Goal: Task Accomplishment & Management: Use online tool/utility

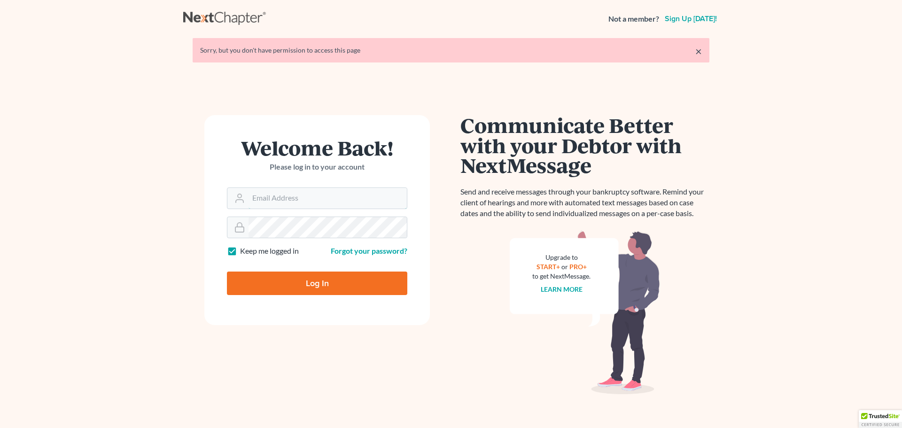
type input "[EMAIL_ADDRESS][DOMAIN_NAME]"
click at [309, 283] on input "Log In" at bounding box center [317, 283] width 180 height 23
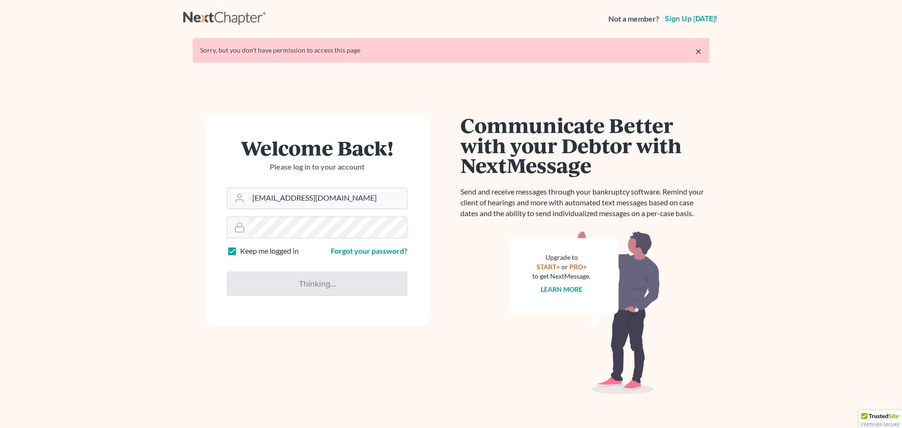
type input "Thinking..."
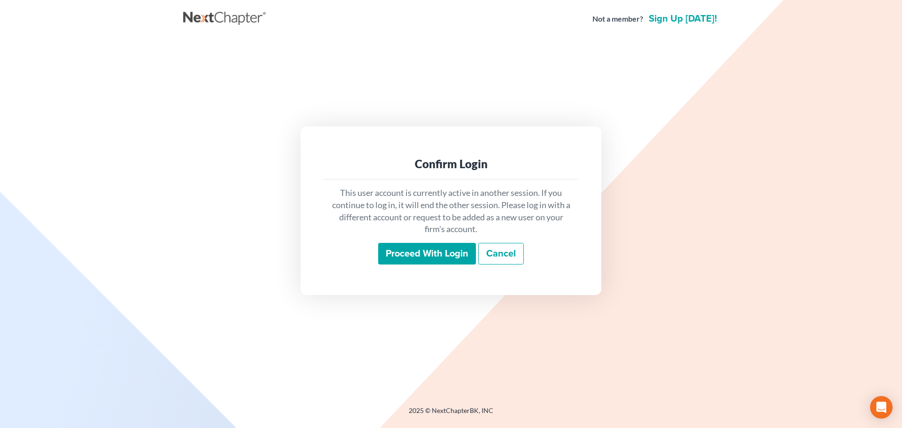
click at [414, 254] on input "Proceed with login" at bounding box center [427, 254] width 98 height 22
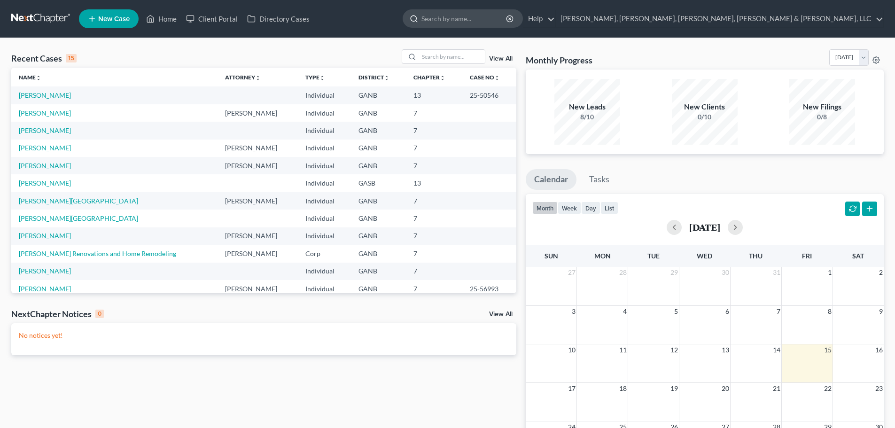
click at [508, 22] on input "search" at bounding box center [465, 18] width 86 height 17
type input "[PERSON_NAME]"
